Goal: Information Seeking & Learning: Understand process/instructions

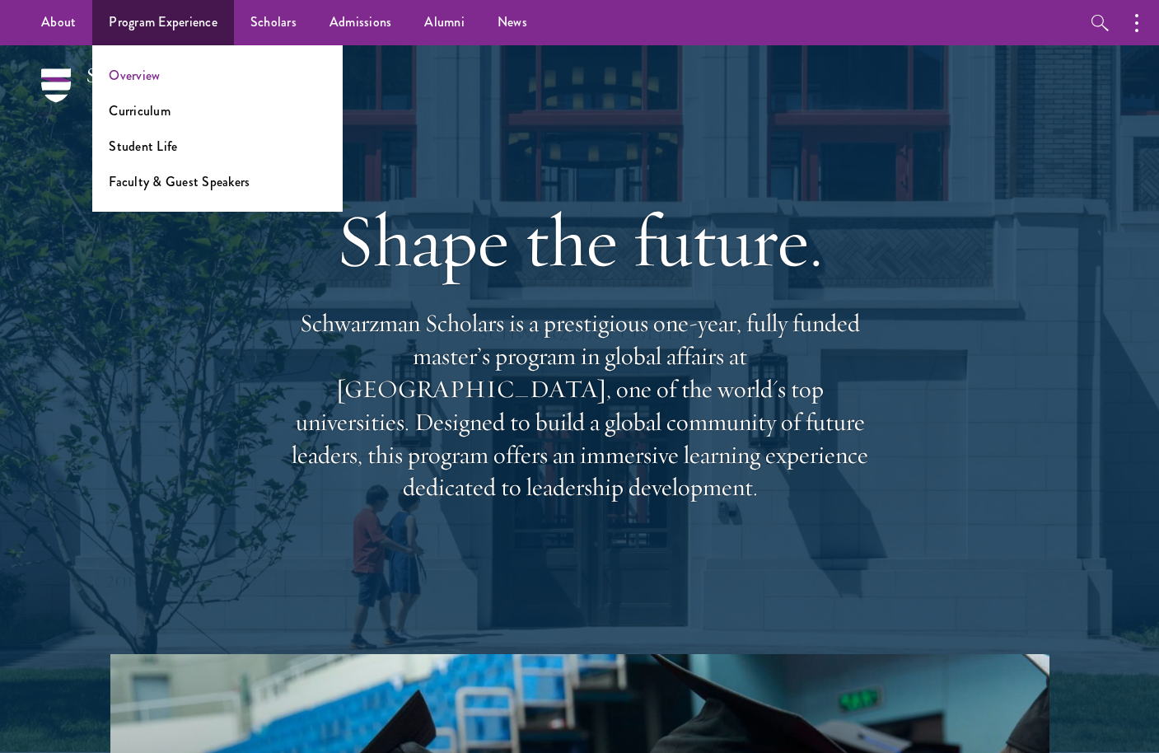
click at [143, 76] on link "Overview" at bounding box center [134, 75] width 51 height 19
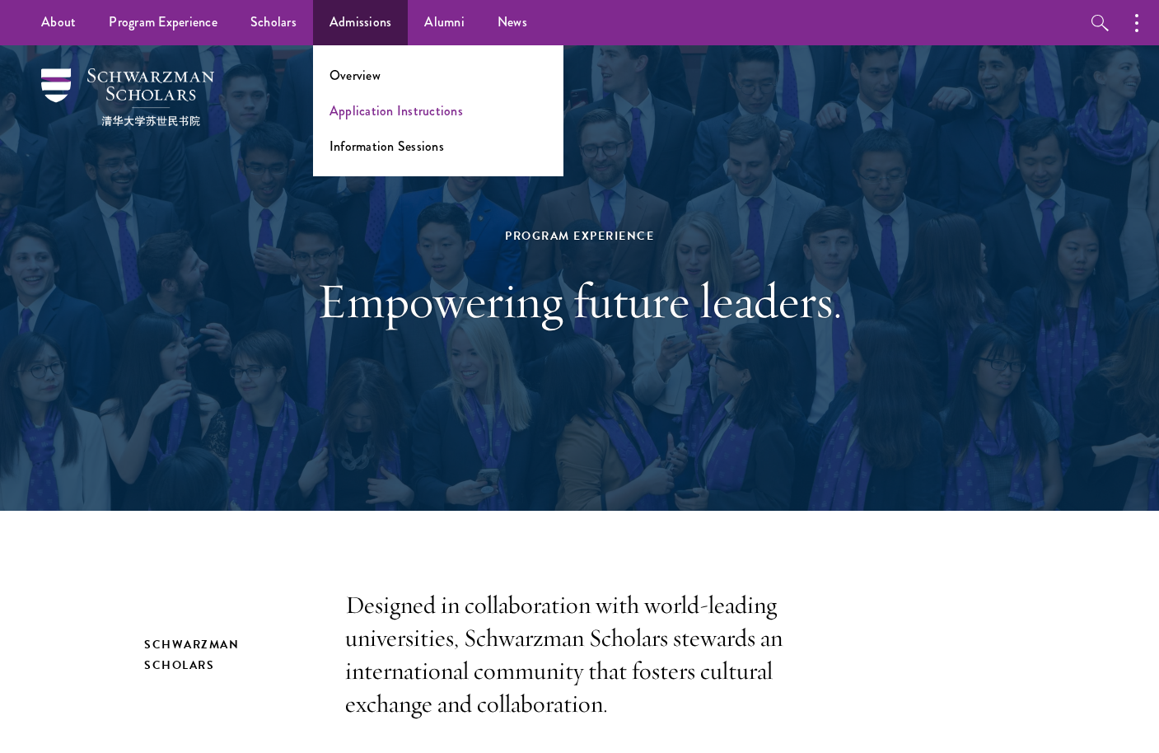
click at [362, 115] on link "Application Instructions" at bounding box center [396, 110] width 133 height 19
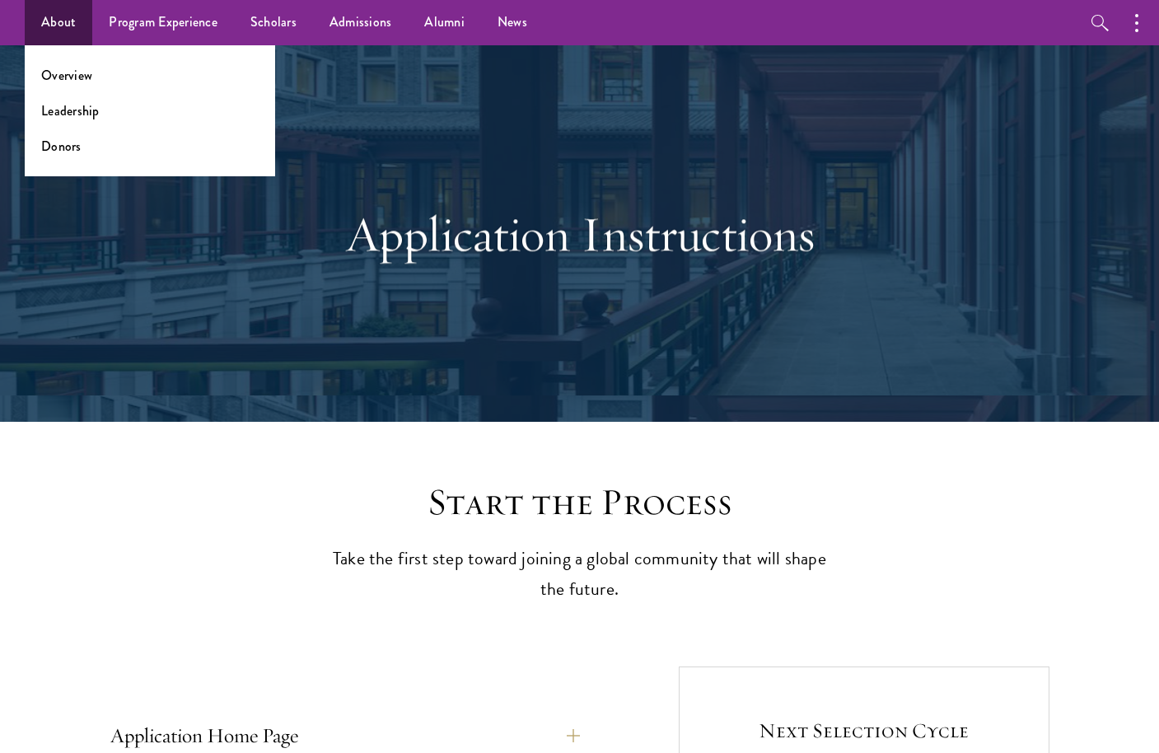
click at [69, 23] on link "About" at bounding box center [59, 22] width 68 height 45
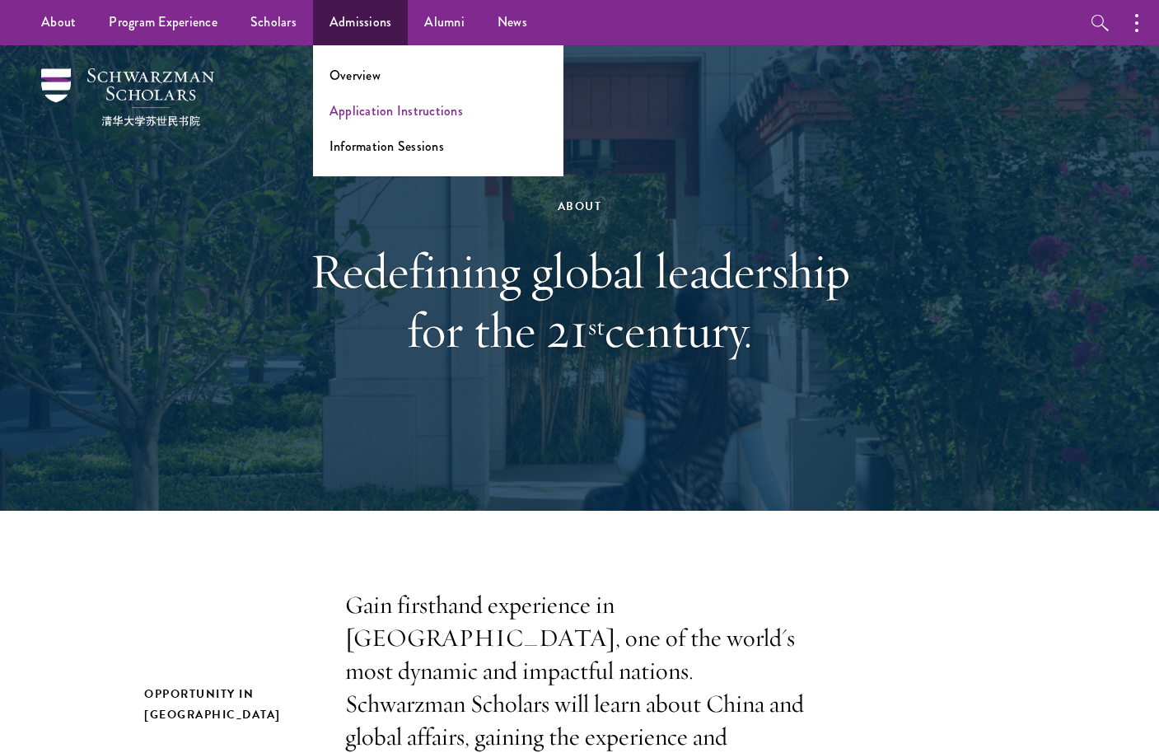
click at [358, 105] on link "Application Instructions" at bounding box center [396, 110] width 133 height 19
